Goal: Find specific fact: Find specific fact

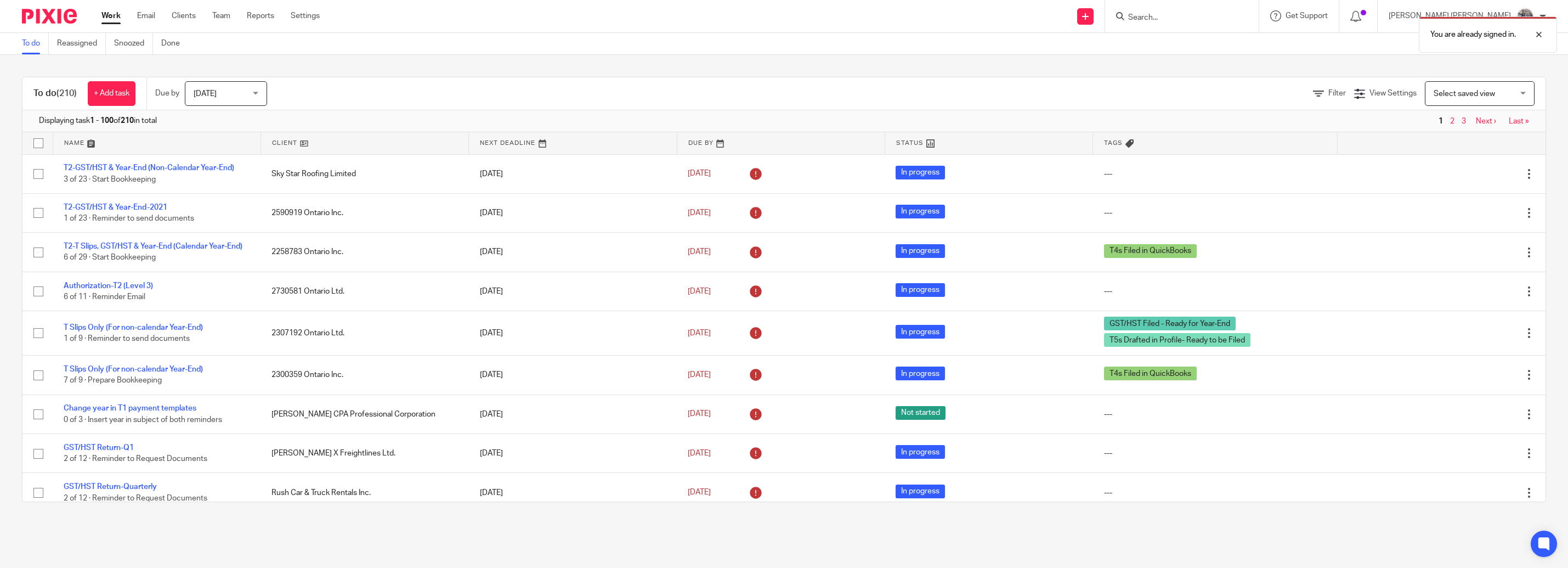
click at [1192, 17] on div "You are already signed in." at bounding box center [1170, 32] width 773 height 42
click at [1200, 19] on div "You are already signed in." at bounding box center [1170, 32] width 773 height 42
click at [1539, 32] on div at bounding box center [1530, 34] width 30 height 13
click at [1225, 16] on input "Search" at bounding box center [1176, 18] width 99 height 10
type input "black"
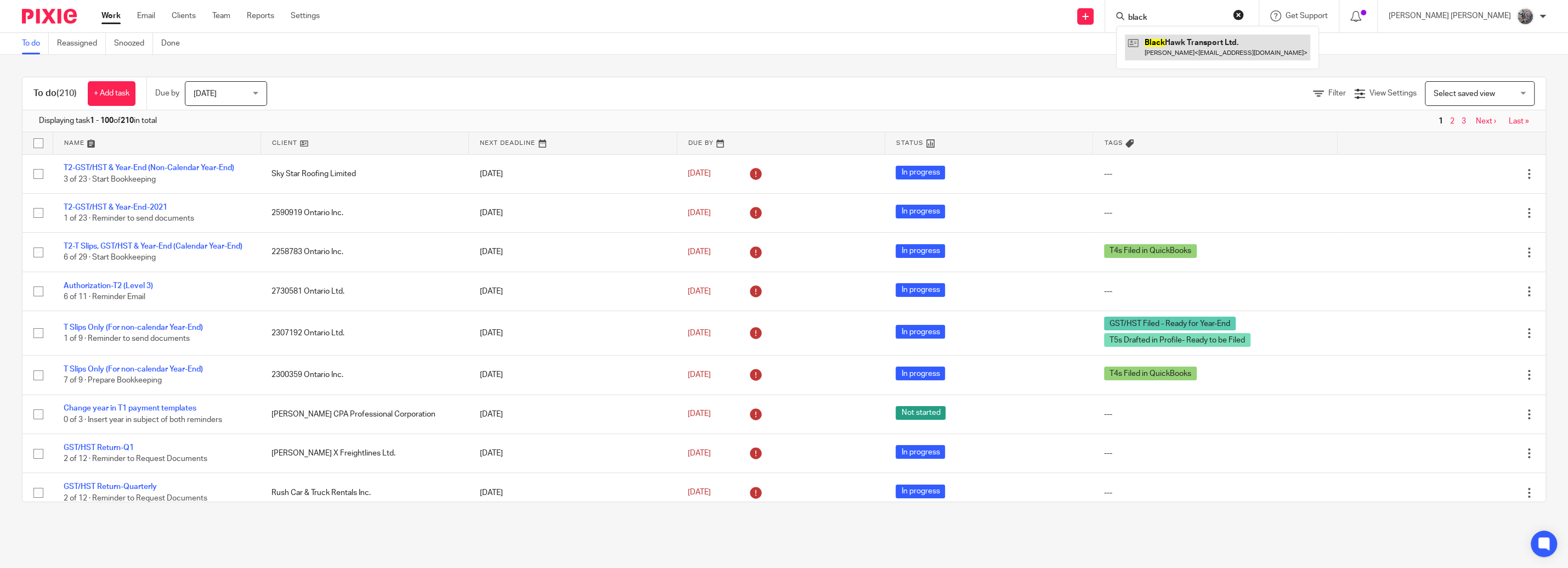
click at [1213, 38] on link at bounding box center [1218, 46] width 186 height 25
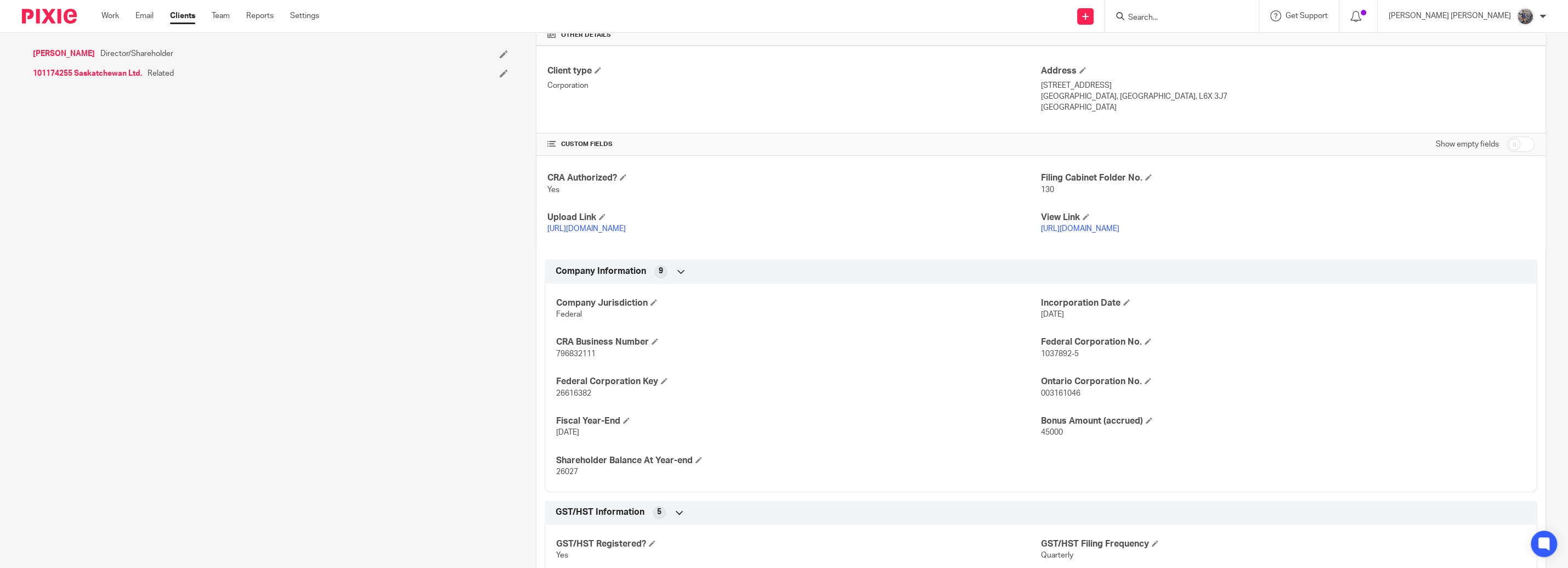
scroll to position [312, 0]
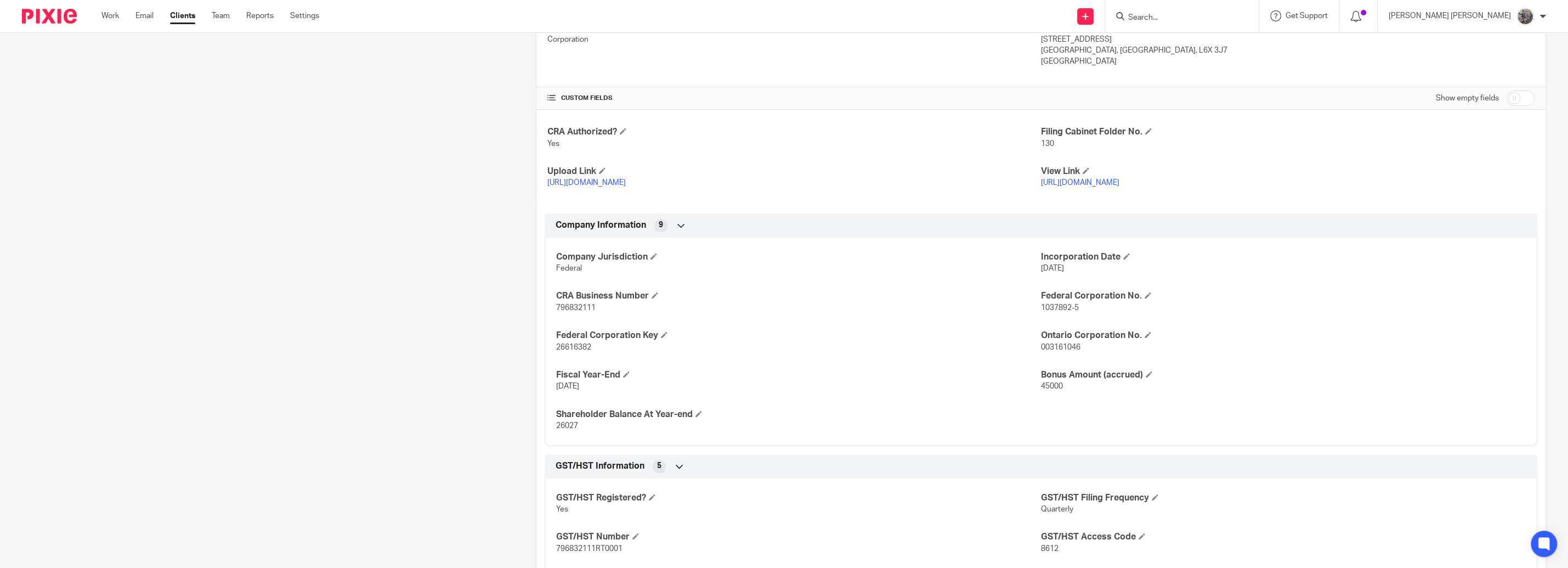
click at [570, 311] on span "796832111" at bounding box center [576, 308] width 39 height 8
copy span "796832111"
